Goal: Task Accomplishment & Management: Manage account settings

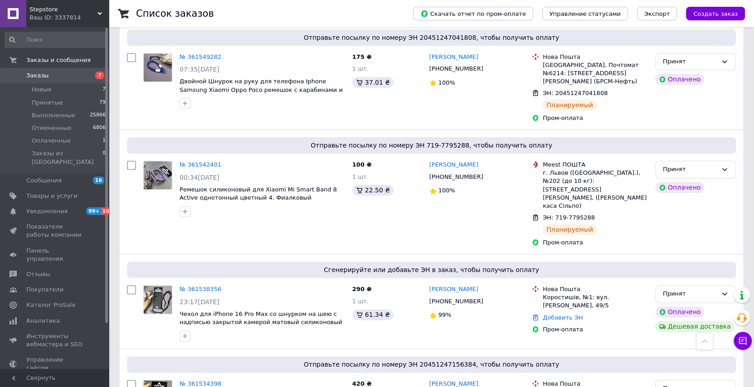
scroll to position [865, 0]
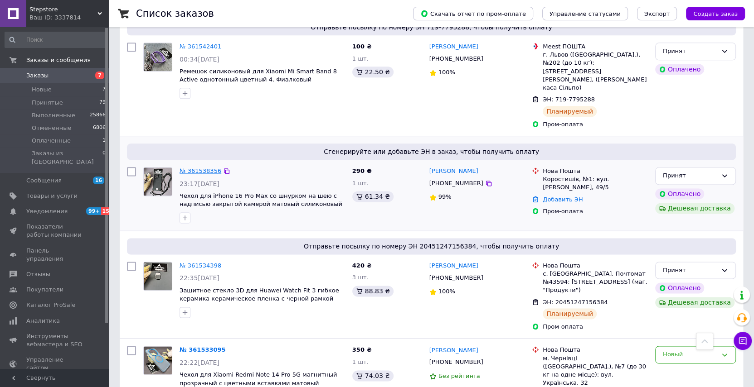
click at [199, 168] on link "№ 361538356" at bounding box center [200, 171] width 42 height 7
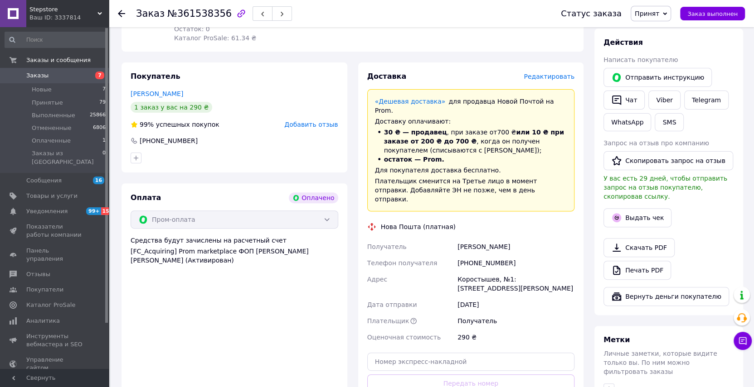
scroll to position [288, 0]
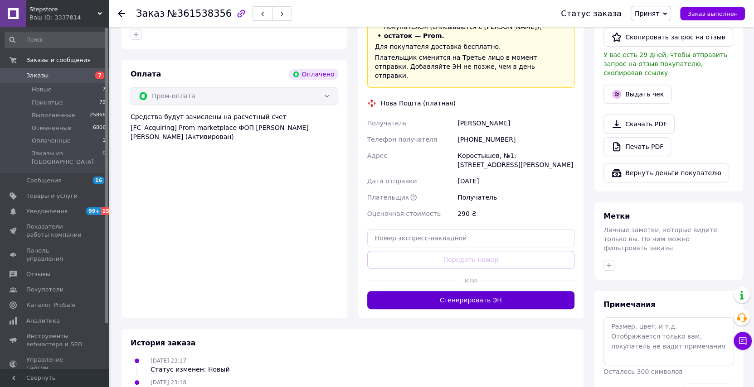
click at [457, 291] on button "Сгенерировать ЭН" at bounding box center [471, 300] width 208 height 18
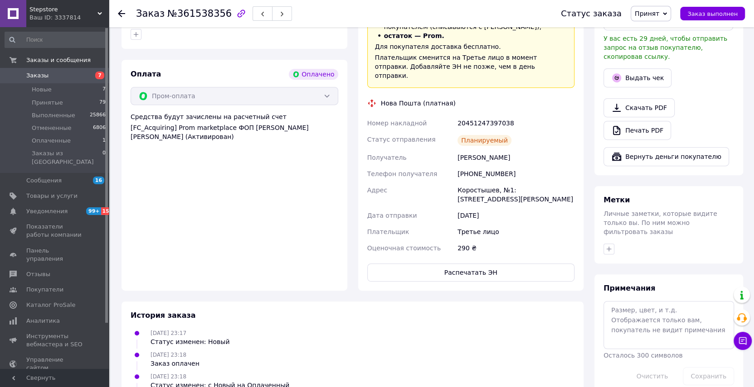
click at [65, 75] on span "Заказы" at bounding box center [55, 76] width 58 height 8
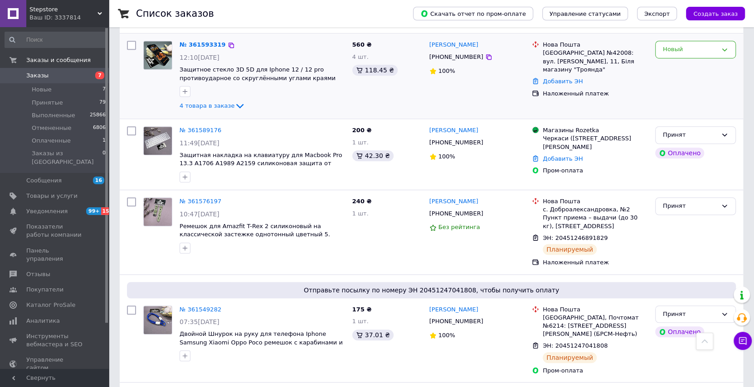
scroll to position [288, 0]
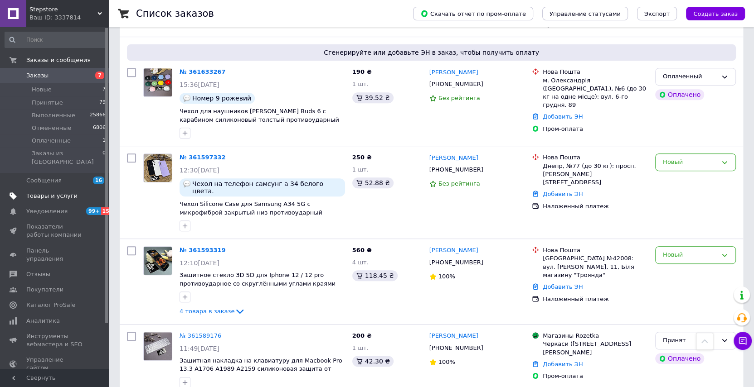
click at [56, 192] on span "Товары и услуги" at bounding box center [51, 196] width 51 height 8
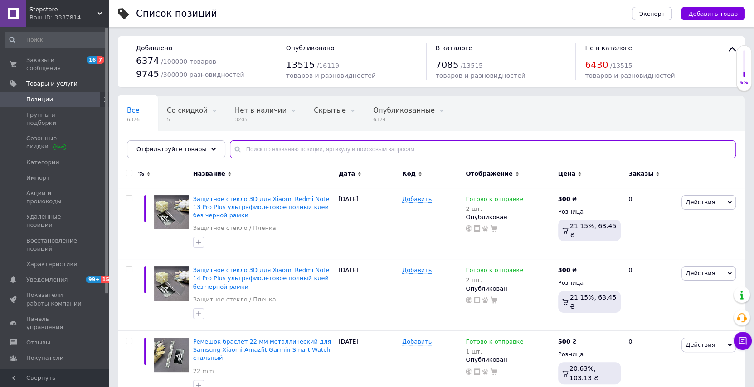
click at [350, 147] on input "text" at bounding box center [483, 149] width 506 height 18
